Goal: Information Seeking & Learning: Learn about a topic

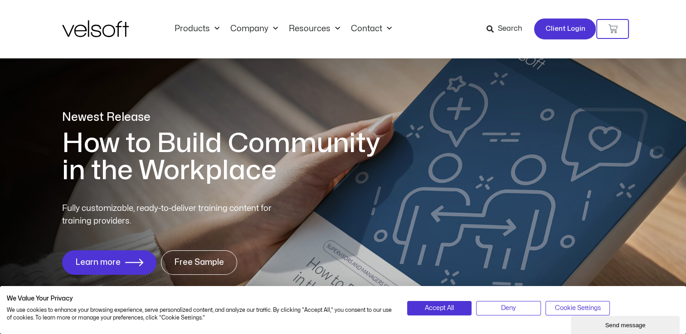
drag, startPoint x: 564, startPoint y: 27, endPoint x: 250, endPoint y: 168, distance: 343.8
click at [564, 27] on span "Client Login" at bounding box center [565, 29] width 40 height 12
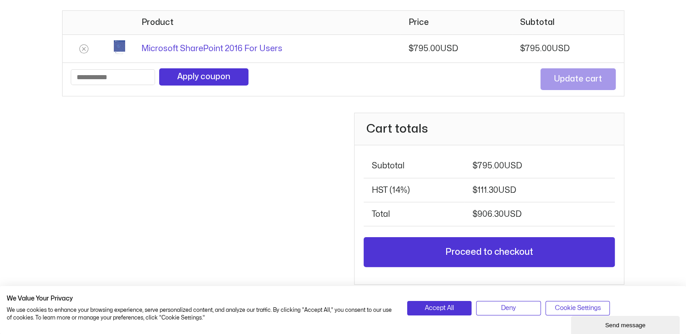
scroll to position [45, 0]
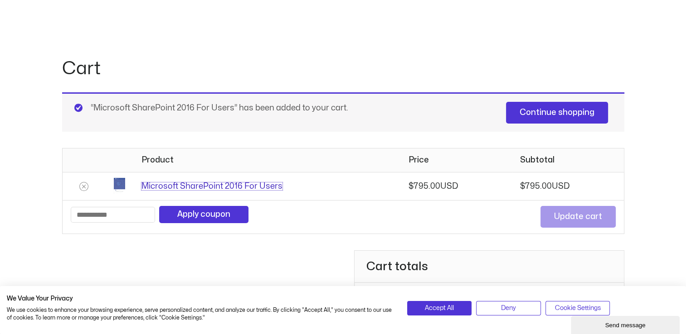
drag, startPoint x: 205, startPoint y: 185, endPoint x: 150, endPoint y: 228, distance: 70.0
click at [205, 185] on link "Microsoft SharePoint 2016 For Users" at bounding box center [211, 187] width 141 height 8
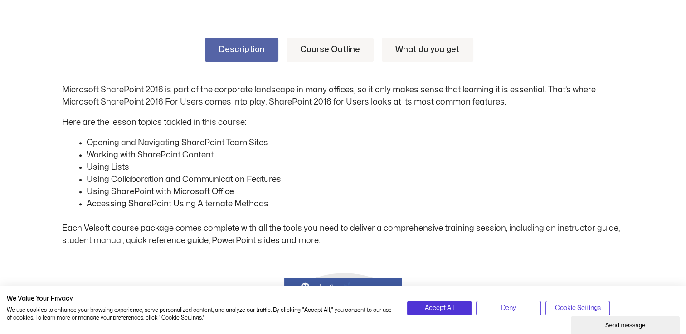
scroll to position [408, 0]
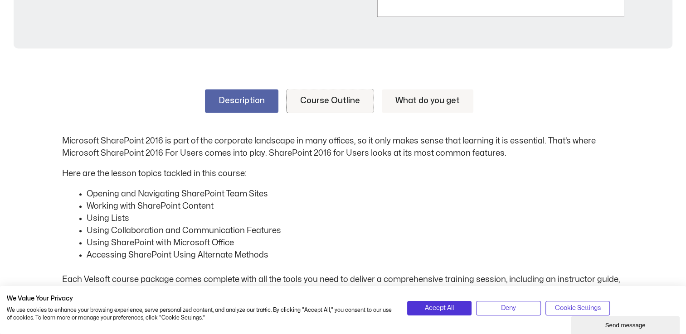
drag, startPoint x: 334, startPoint y: 102, endPoint x: 355, endPoint y: 202, distance: 102.5
click at [334, 101] on link "Course Outline" at bounding box center [329, 101] width 87 height 24
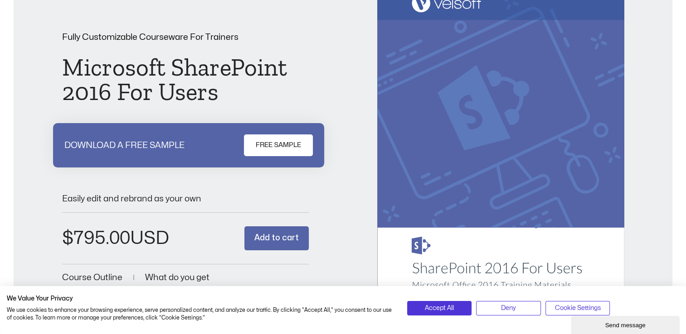
scroll to position [0, 0]
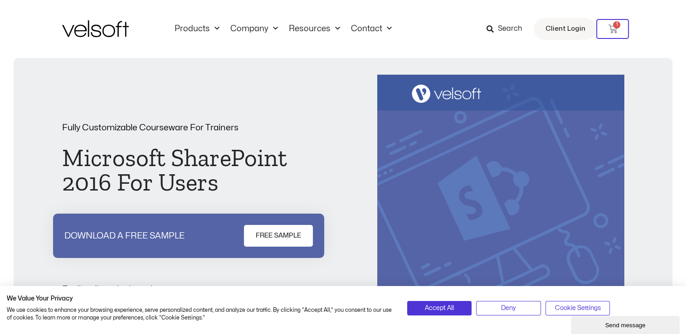
click at [510, 29] on span "Search" at bounding box center [509, 29] width 24 height 12
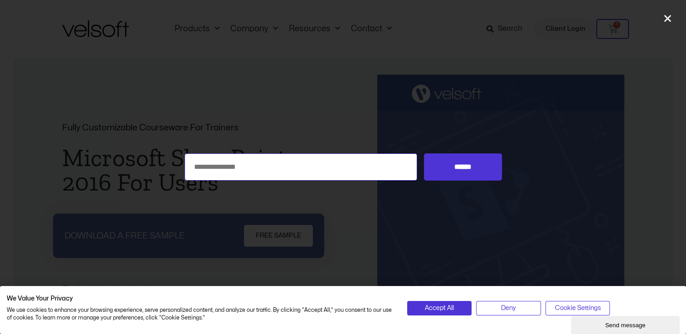
click at [243, 167] on input "Search for:" at bounding box center [300, 167] width 233 height 27
type input "**********"
click at [424, 154] on input "******" at bounding box center [462, 167] width 77 height 27
